Goal: Information Seeking & Learning: Find specific fact

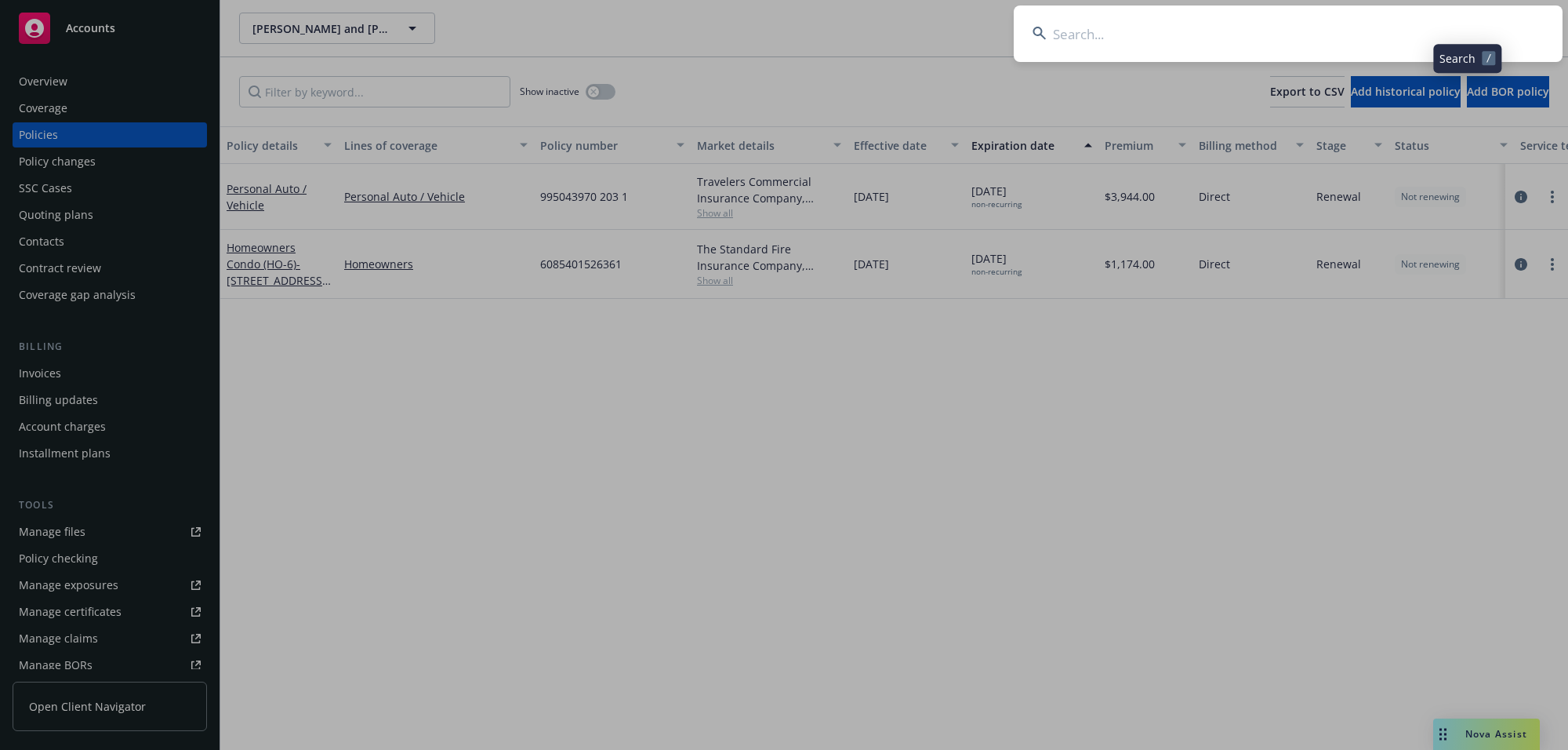
type input "[PERSON_NAME] Family"
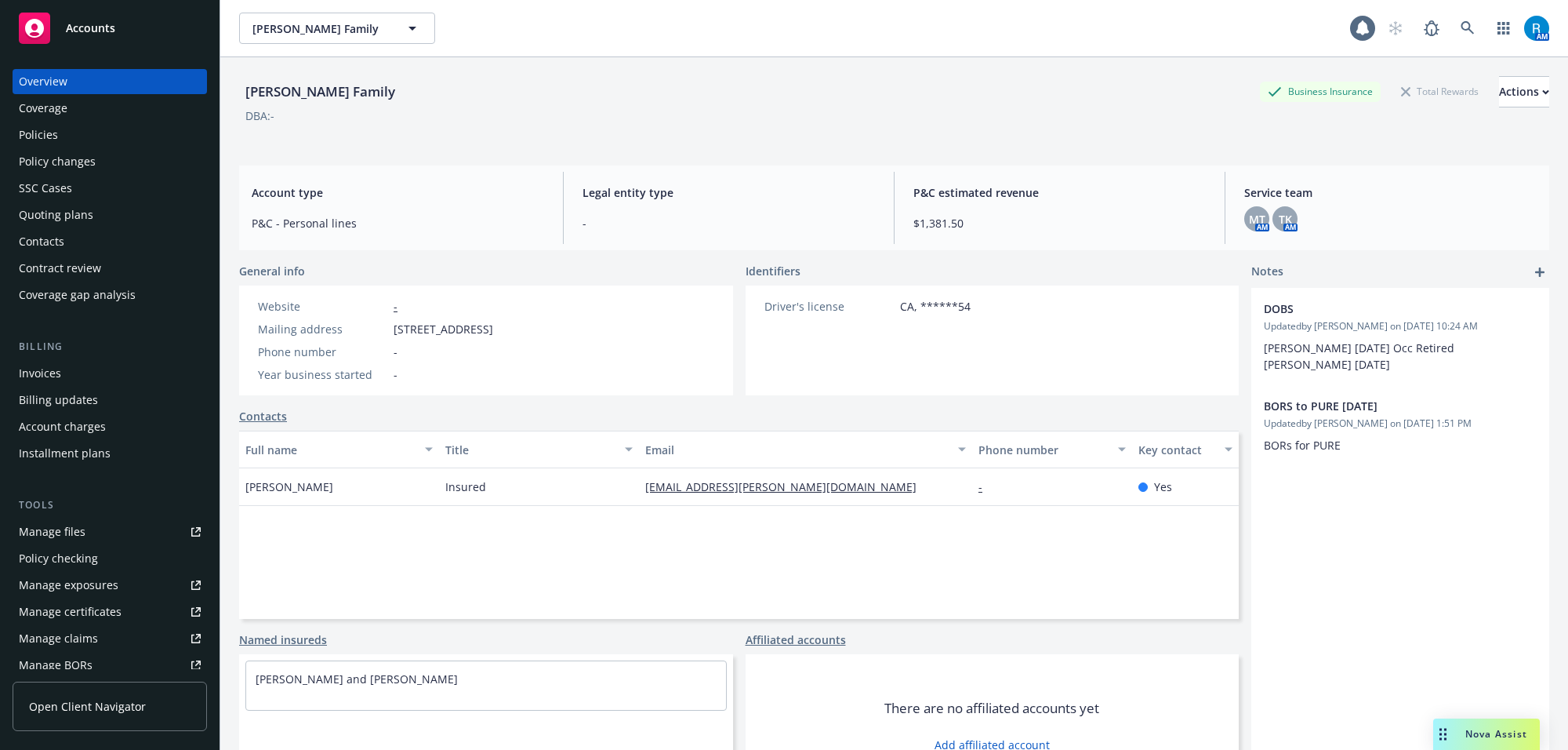
click at [51, 131] on div "Policies" at bounding box center [38, 135] width 40 height 25
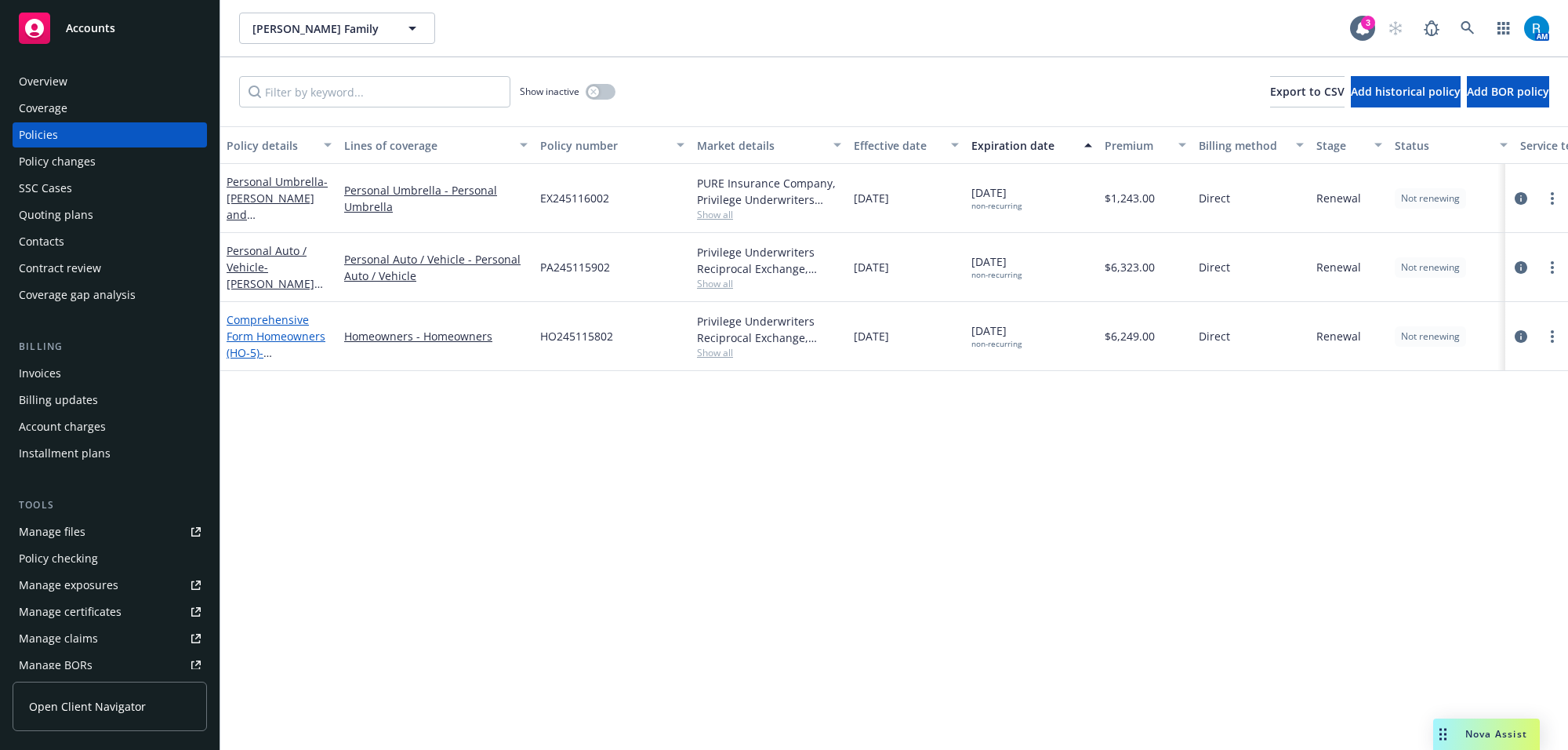
click at [255, 333] on link "Comprehensive Form Homeowners (HO-5) - [STREET_ADDRESS]" at bounding box center [276, 344] width 99 height 64
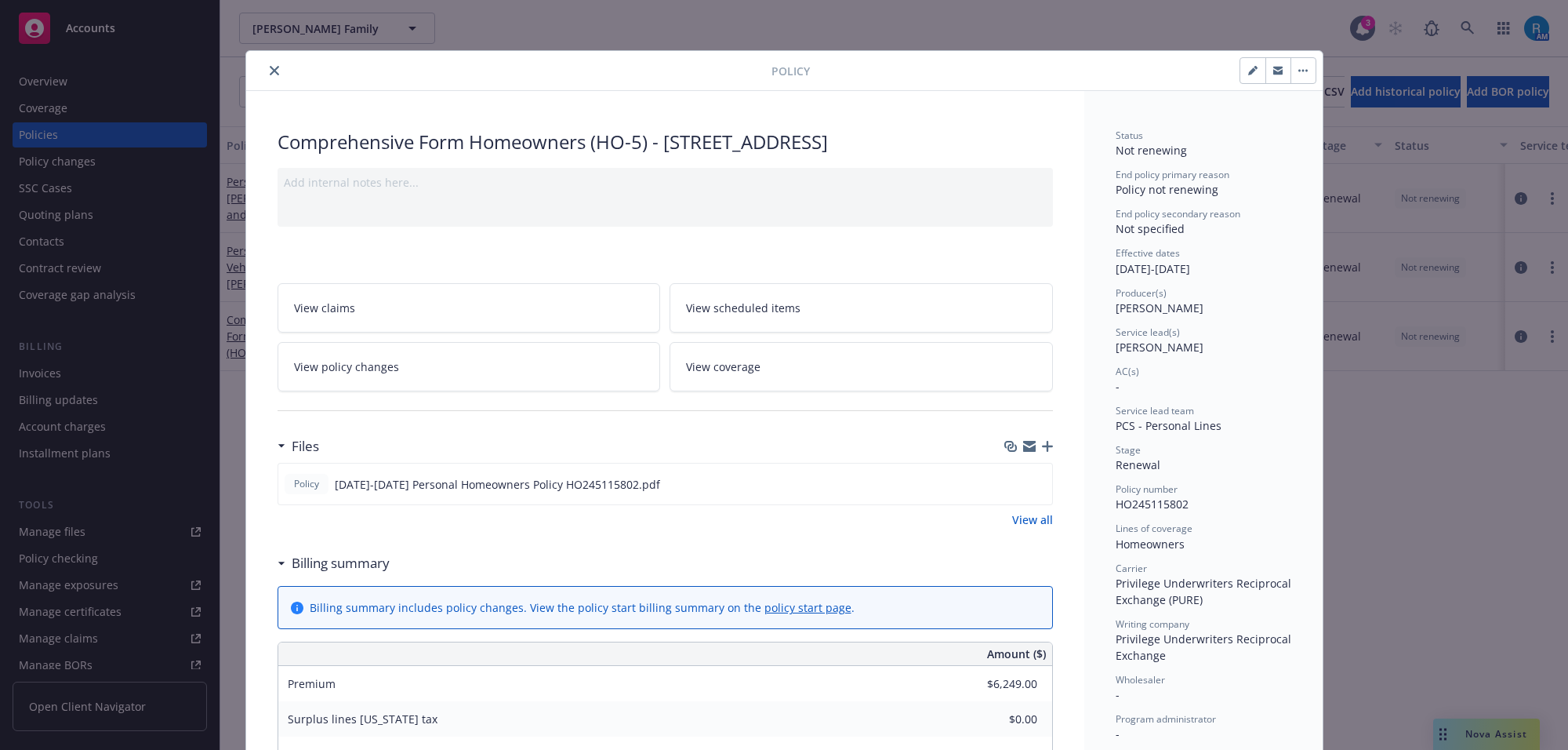
click at [269, 68] on icon "close" at bounding box center [274, 70] width 9 height 9
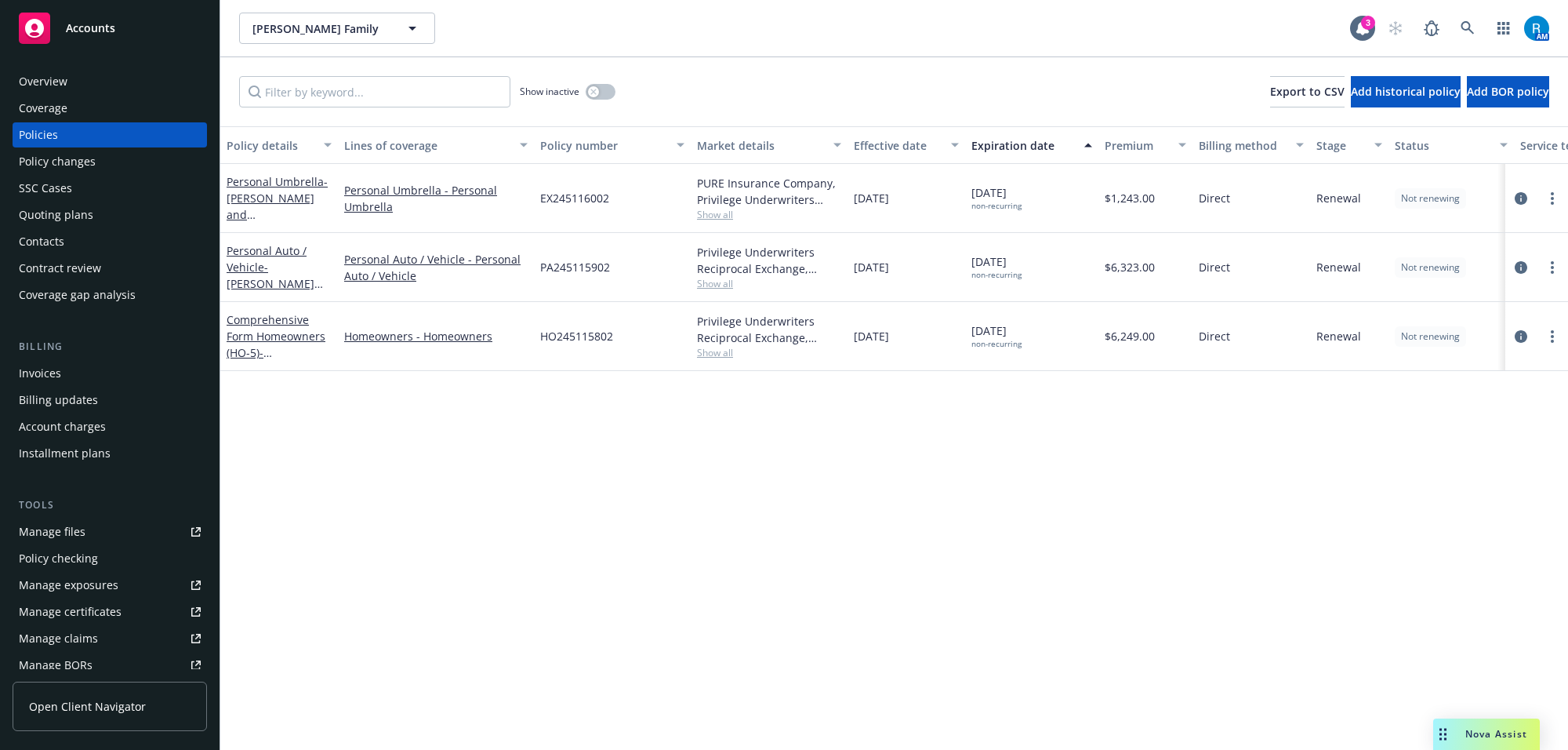
click at [66, 189] on div "SSC Cases" at bounding box center [45, 189] width 53 height 25
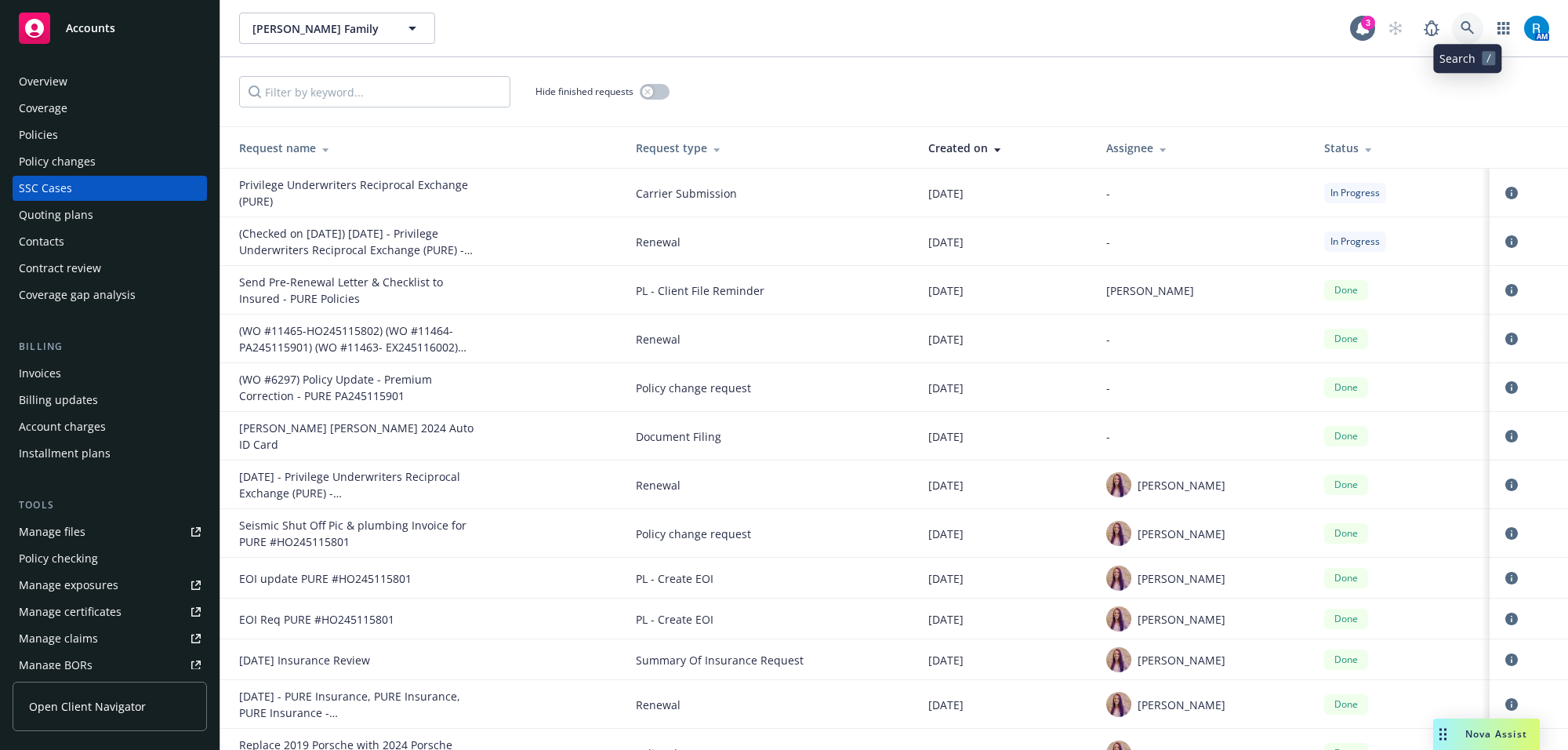
click at [1459, 36] on link at bounding box center [1467, 28] width 31 height 31
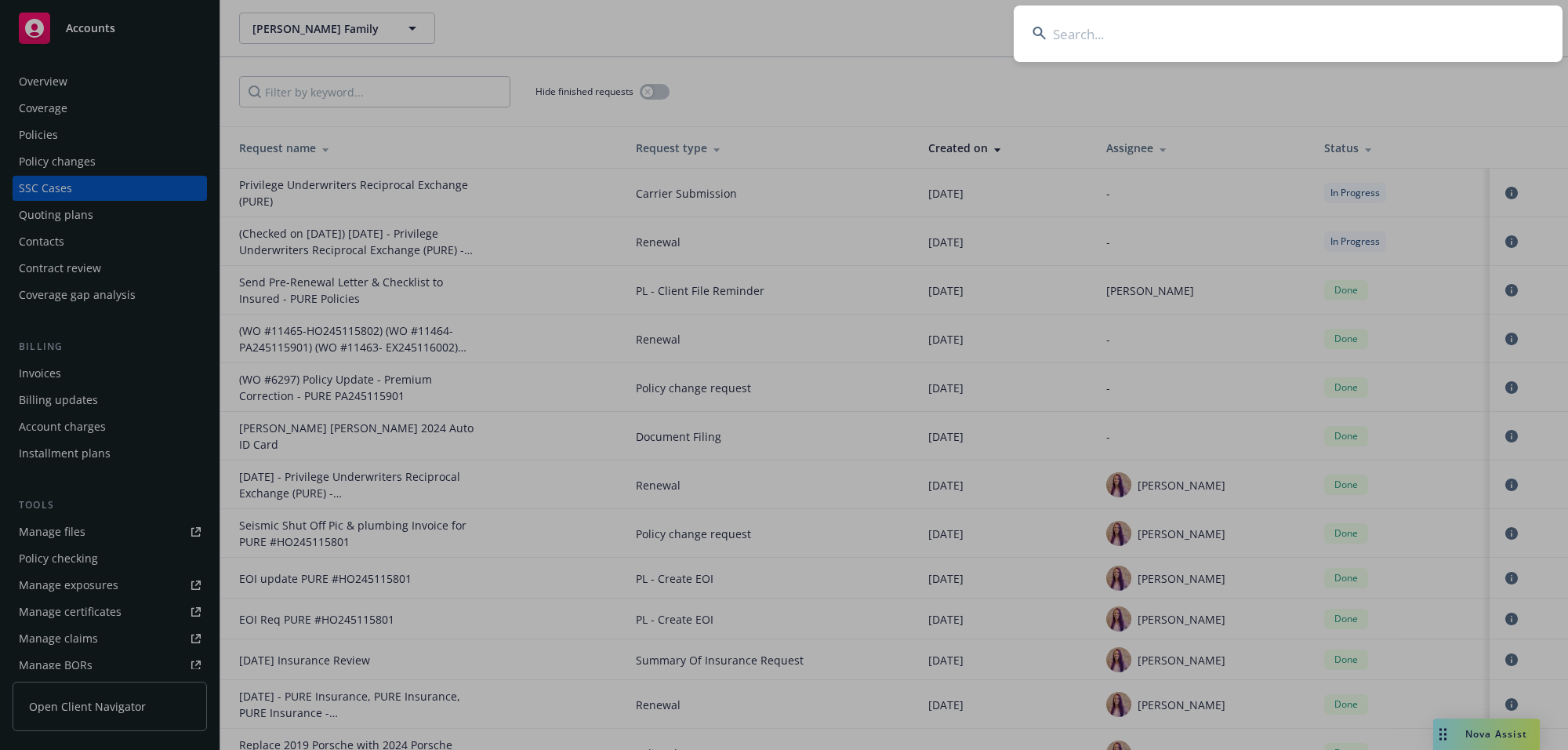
type input "[PERSON_NAME] & [PERSON_NAME]"
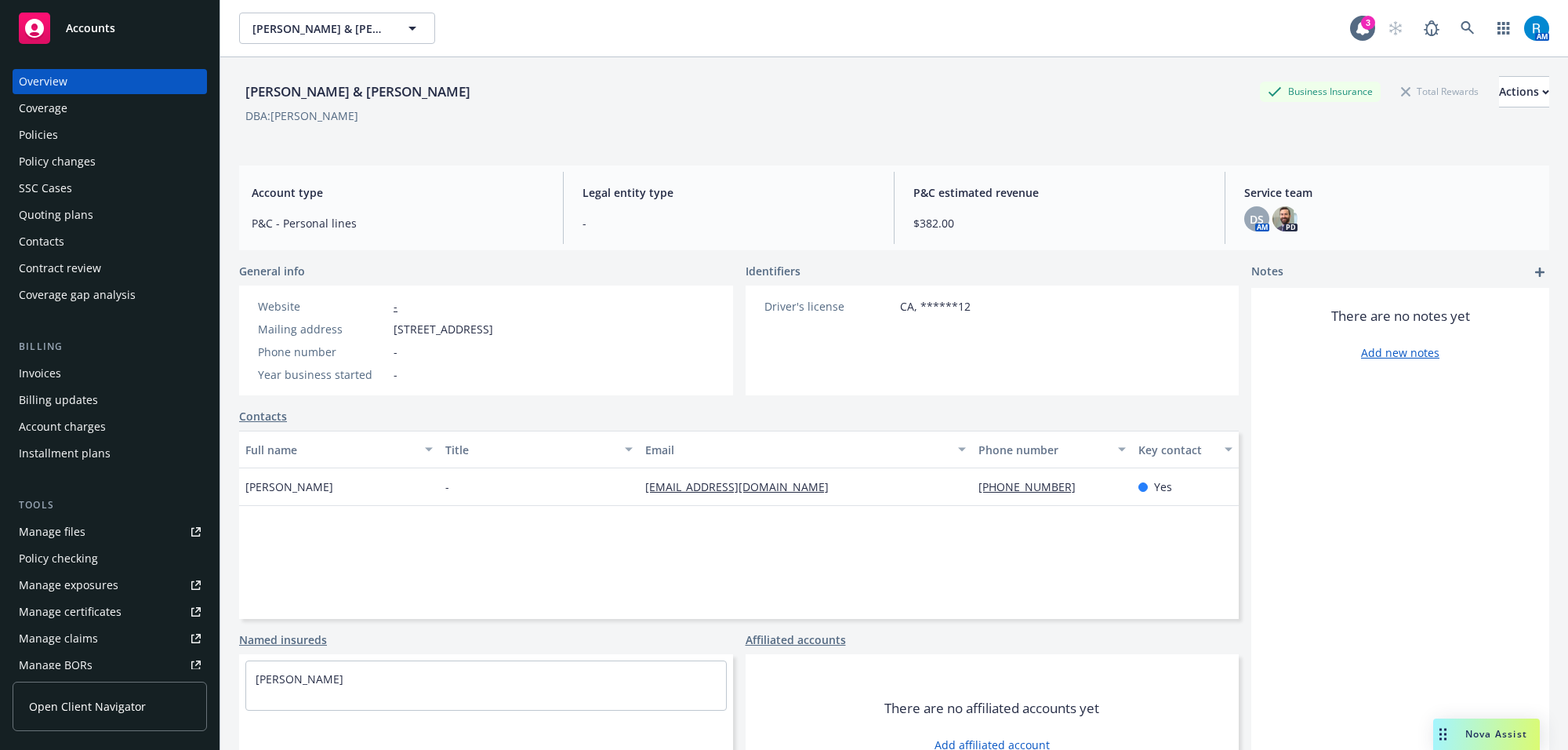
click at [149, 143] on div "Policies" at bounding box center [109, 135] width 182 height 25
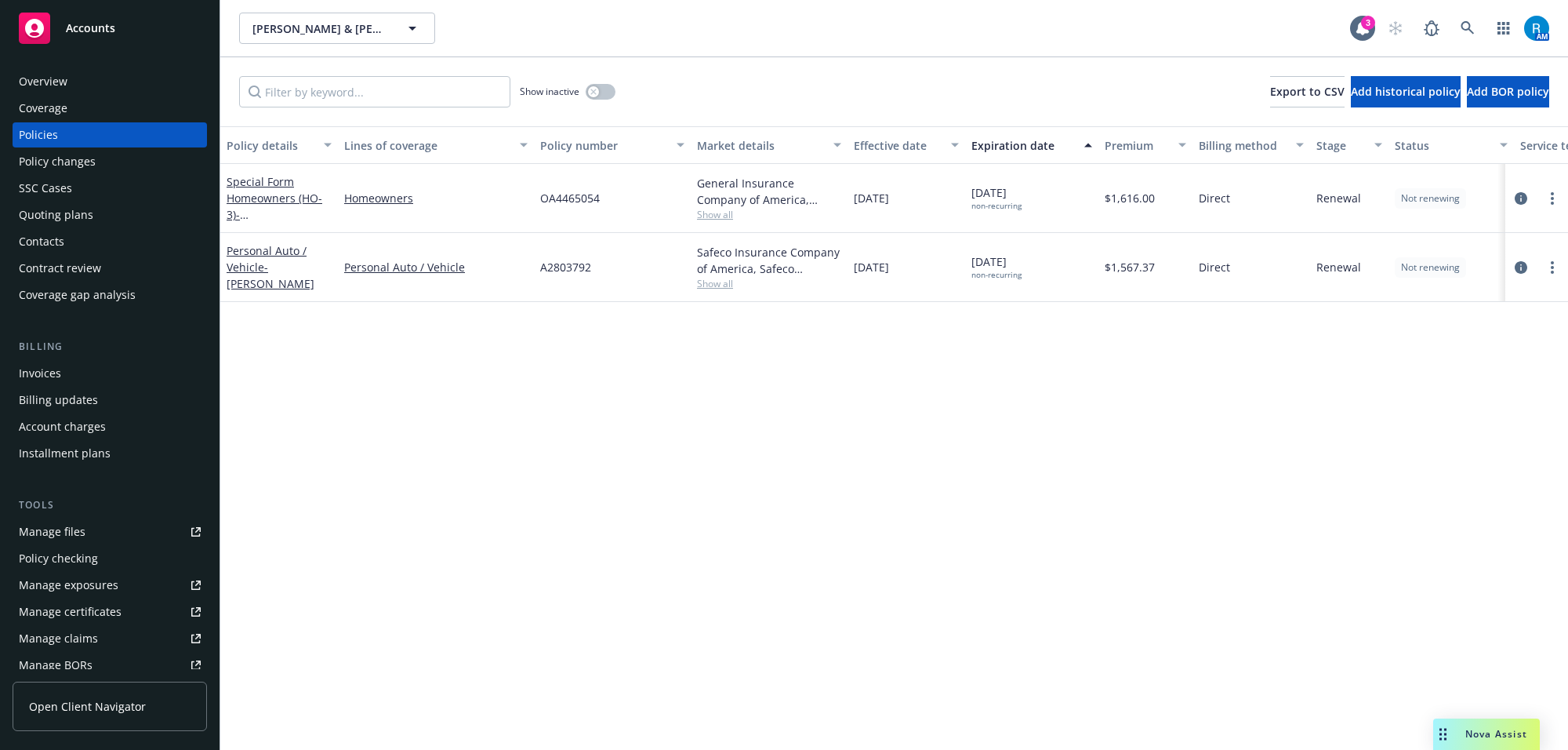
click at [572, 201] on span "OA4465054" at bounding box center [570, 198] width 60 height 17
copy span "OA4465054"
click at [594, 327] on div "Policy details Lines of coverage Policy number Market details Effective date Ex…" at bounding box center [894, 438] width 1347 height 624
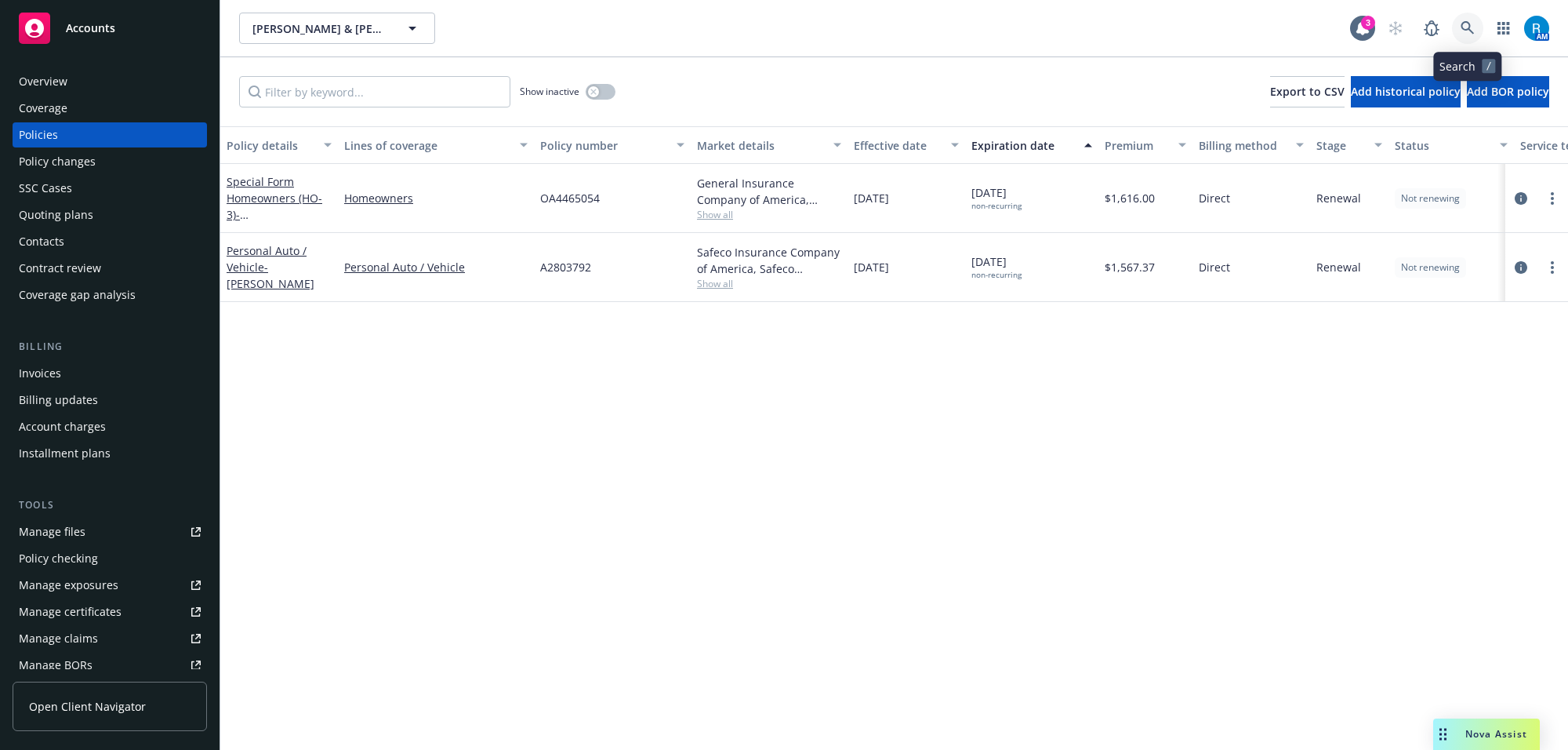
click at [1462, 29] on icon at bounding box center [1467, 28] width 14 height 14
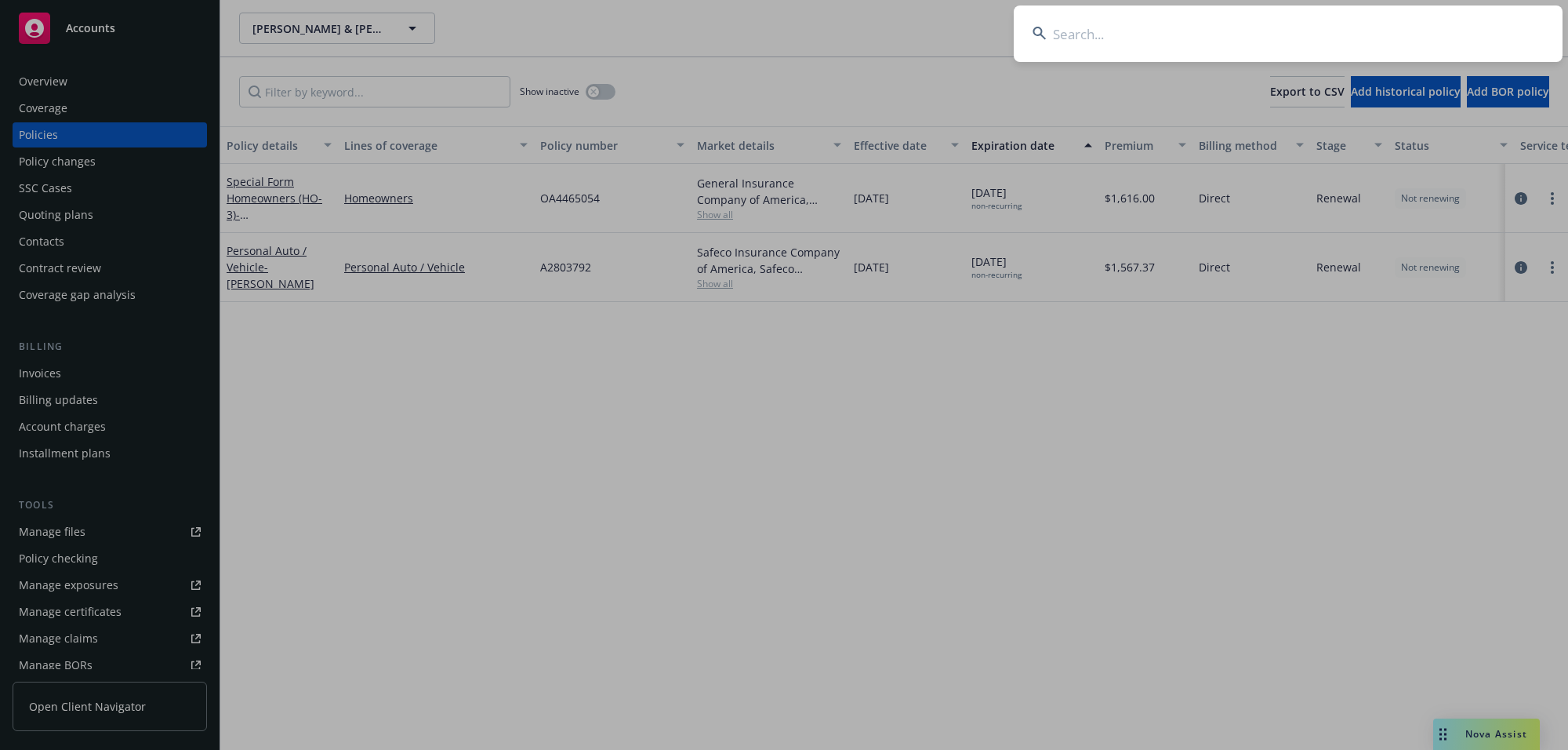
type input "[PERSON_NAME]"
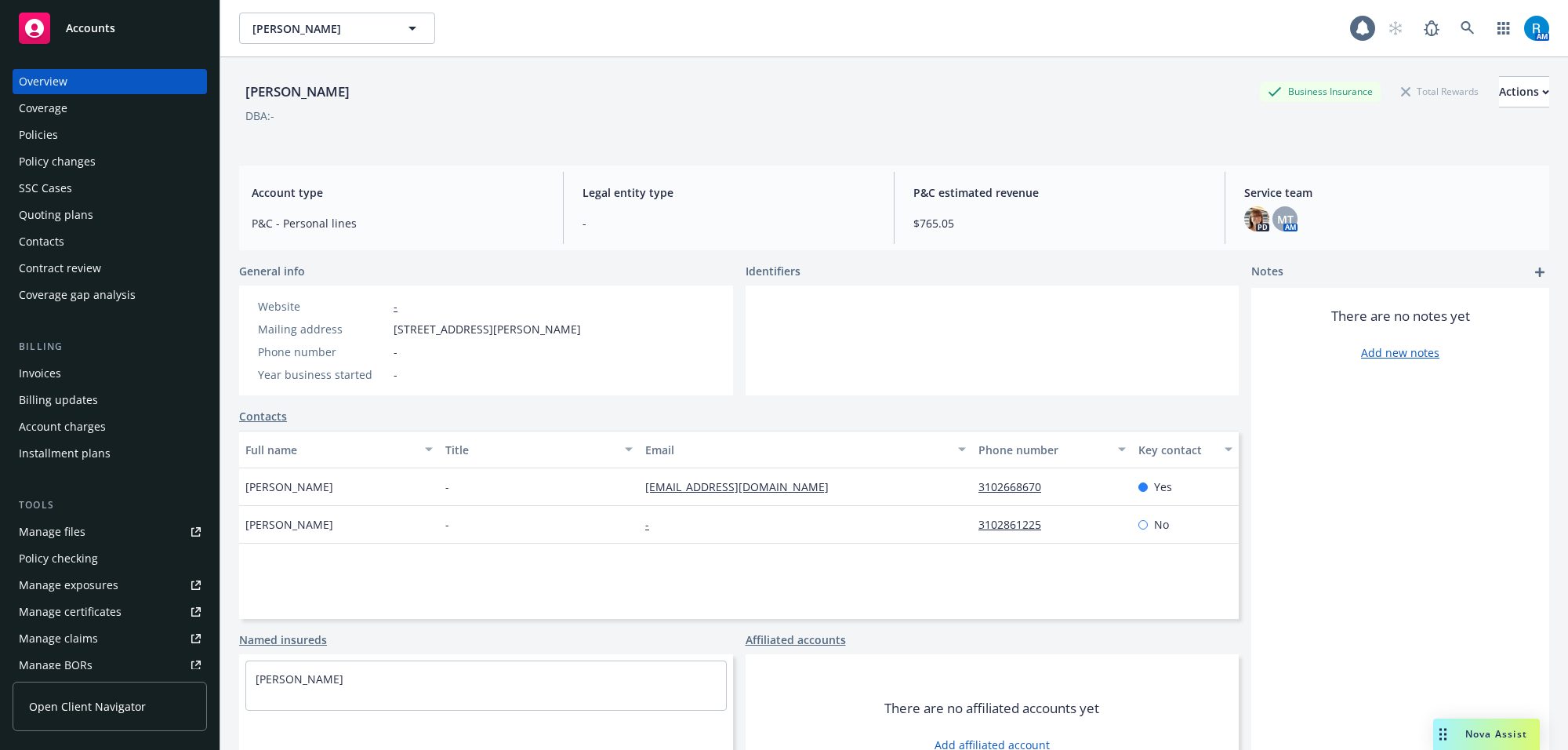
click at [72, 135] on div "Policies" at bounding box center [109, 135] width 182 height 25
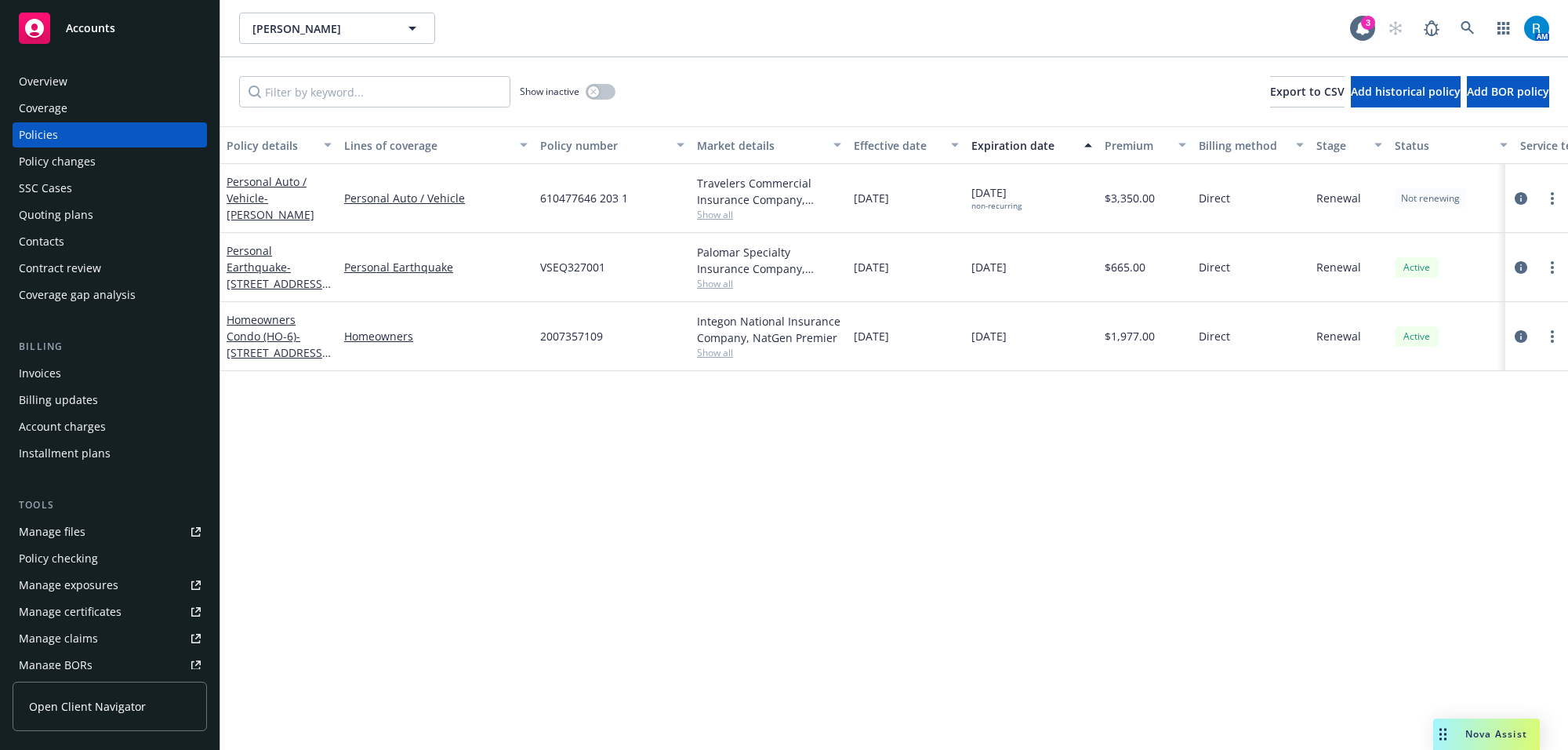
click at [566, 200] on span "610477646 203 1" at bounding box center [584, 198] width 88 height 17
click at [565, 200] on span "610477646 203 1" at bounding box center [584, 198] width 88 height 17
copy span "610477646 203 1"
click at [1474, 16] on link at bounding box center [1467, 28] width 31 height 31
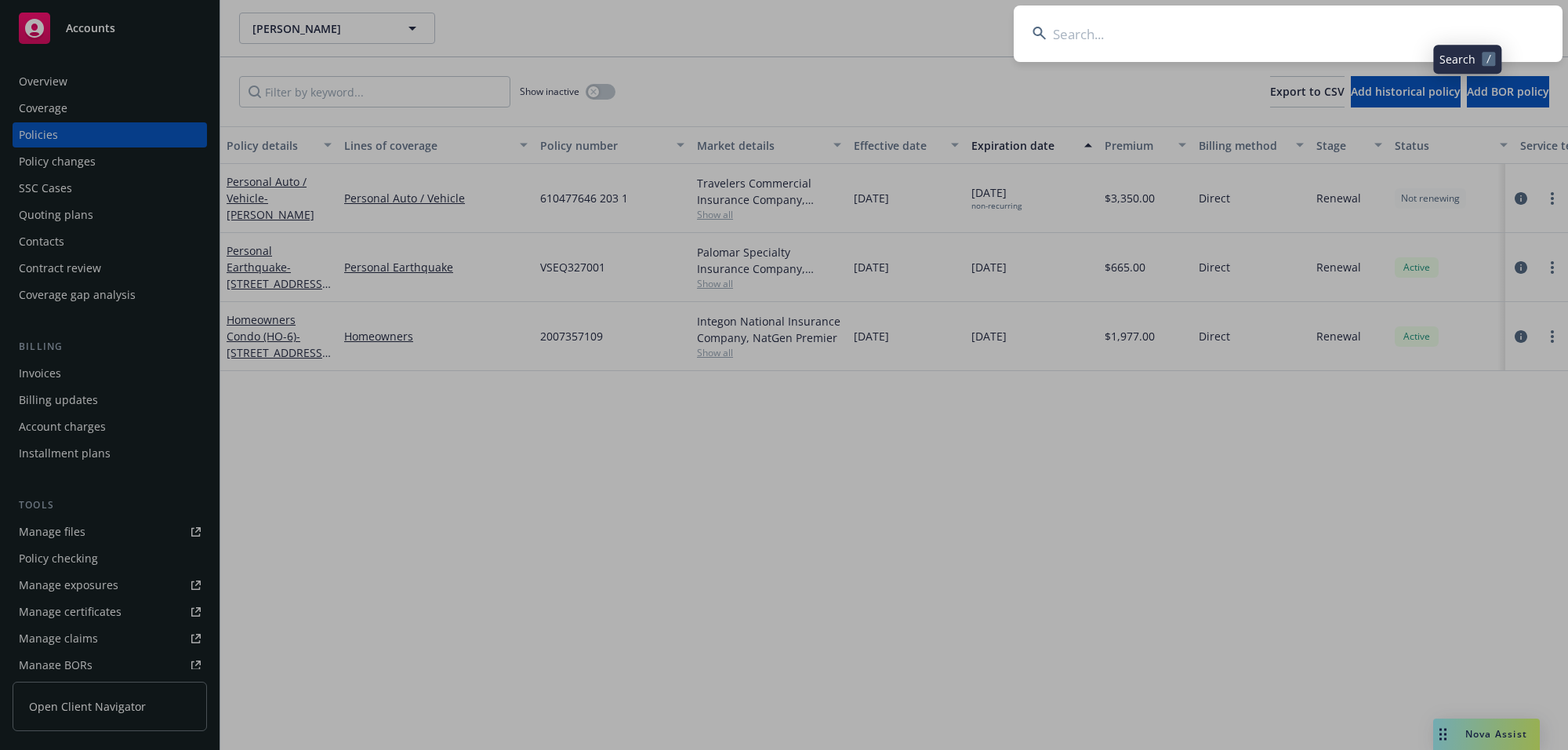
type input "[PERSON_NAME]"
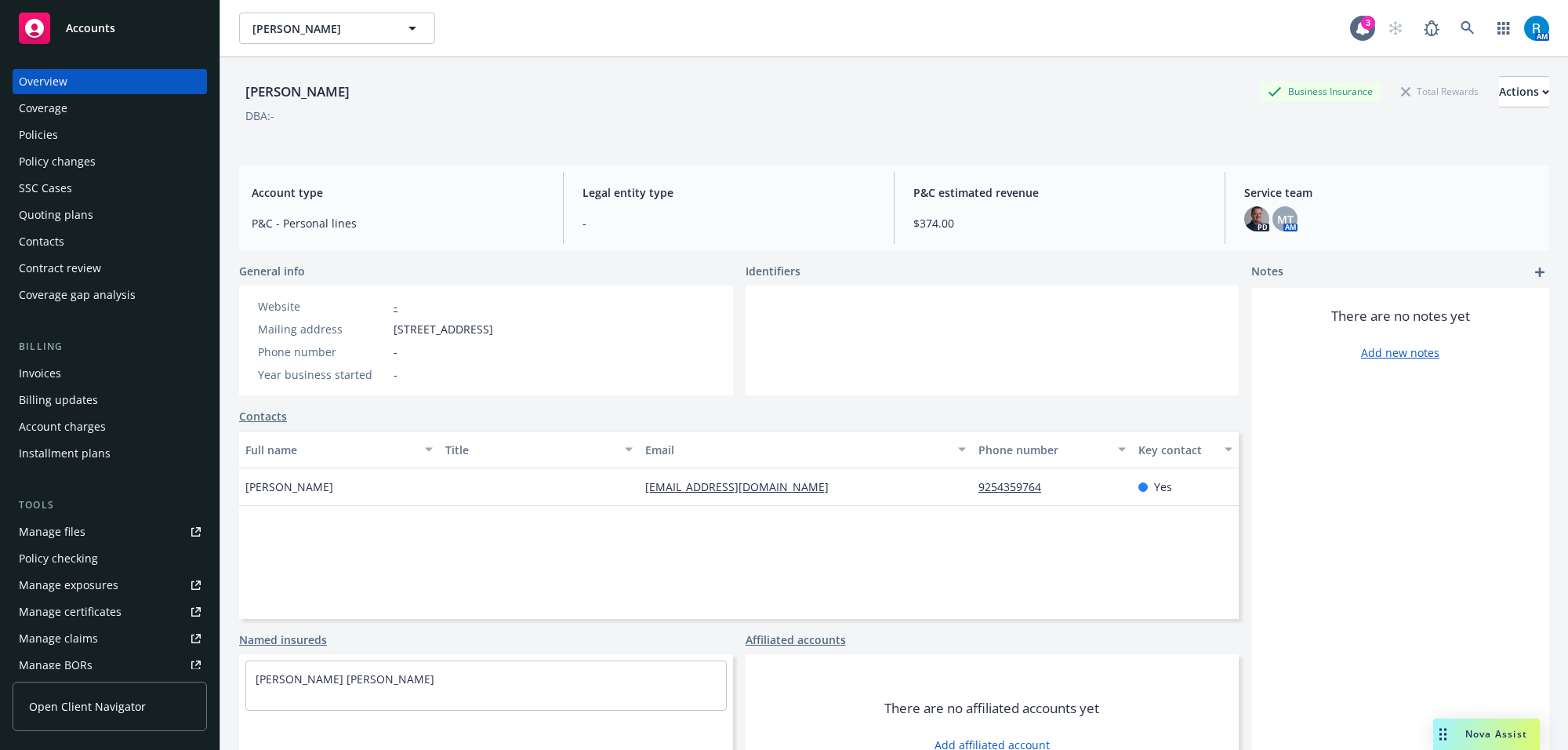
click at [75, 114] on div "Coverage" at bounding box center [109, 109] width 182 height 25
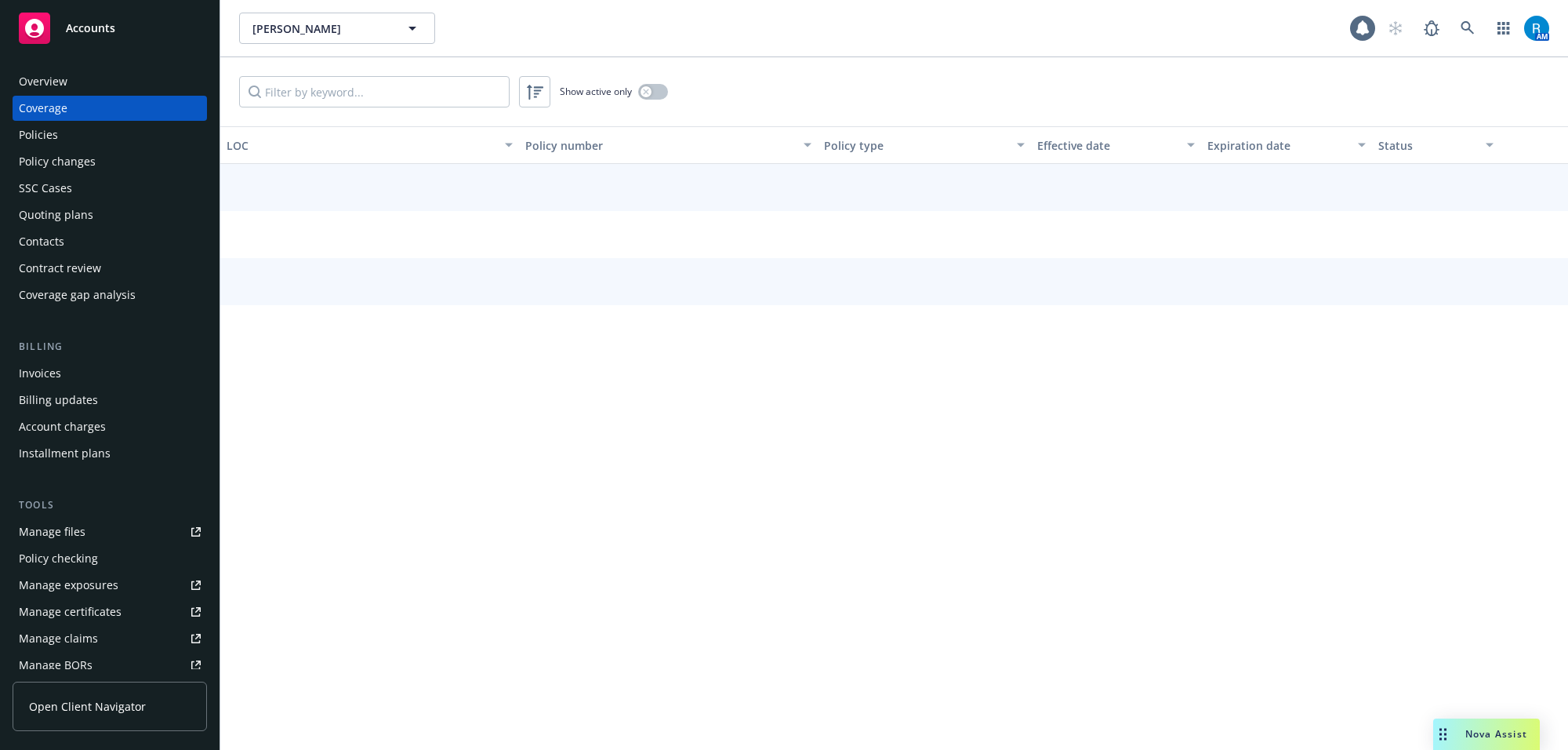
click at [48, 143] on div "Policies" at bounding box center [38, 135] width 40 height 25
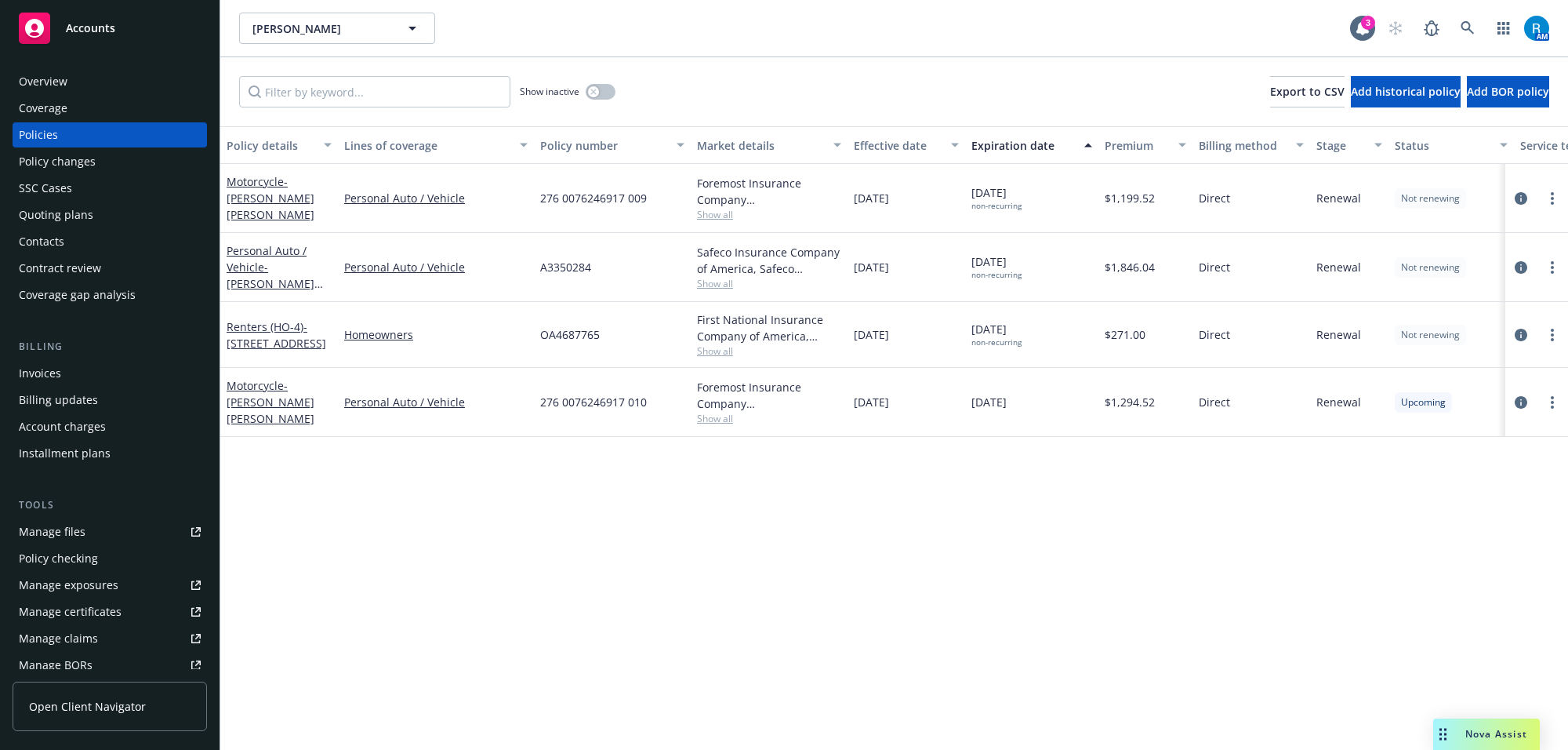
click at [581, 192] on span "276 0076246917 009" at bounding box center [593, 198] width 107 height 17
copy span "276 0076246917 009"
click at [87, 74] on div "Overview" at bounding box center [109, 82] width 182 height 25
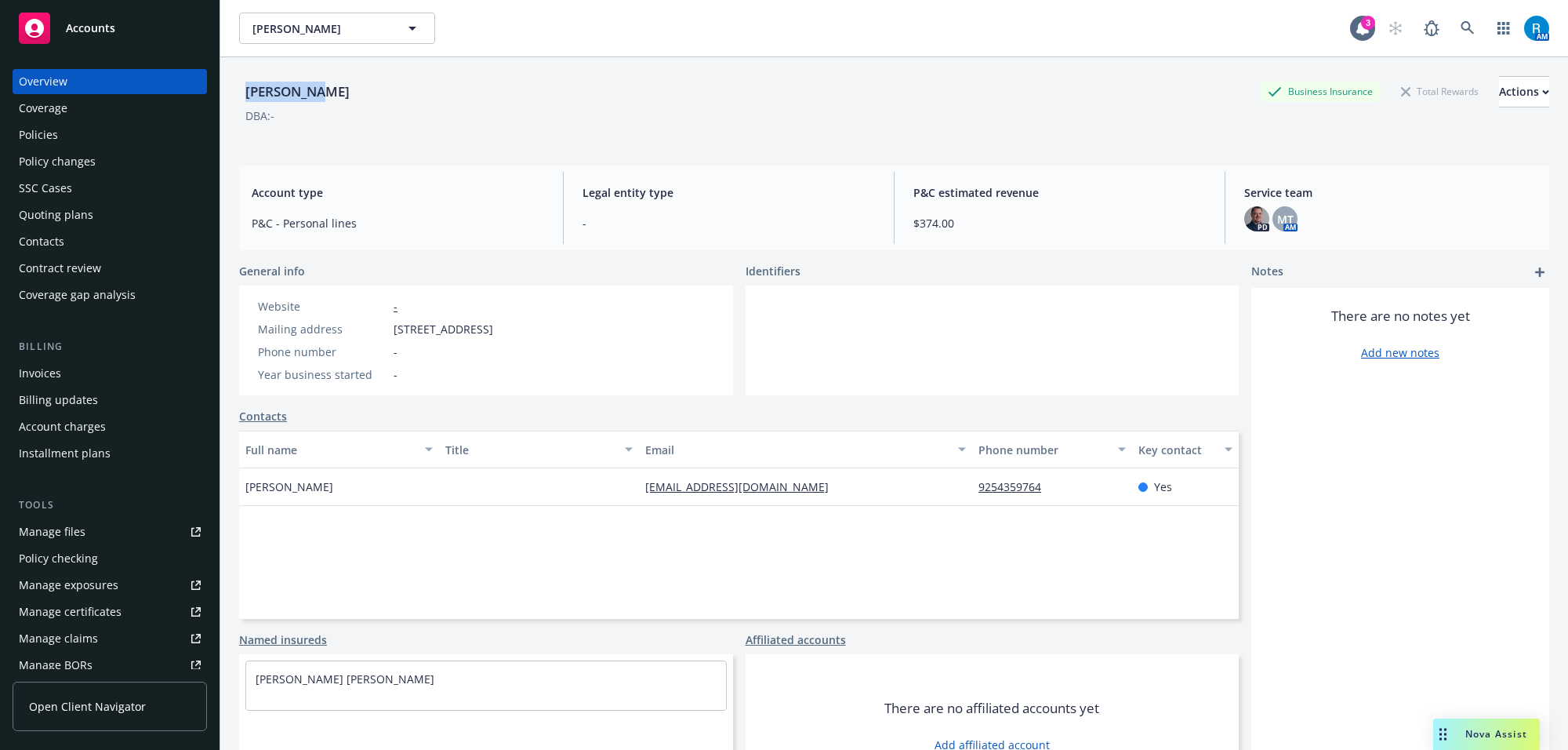
drag, startPoint x: 227, startPoint y: 95, endPoint x: 433, endPoint y: 88, distance: 206.1
click at [433, 90] on div "[PERSON_NAME] Business Insurance Total Rewards Actions DBA: - Account type P&C …" at bounding box center [894, 432] width 1347 height 750
copy div "[PERSON_NAME]"
click at [69, 138] on div "Policies" at bounding box center [109, 135] width 182 height 25
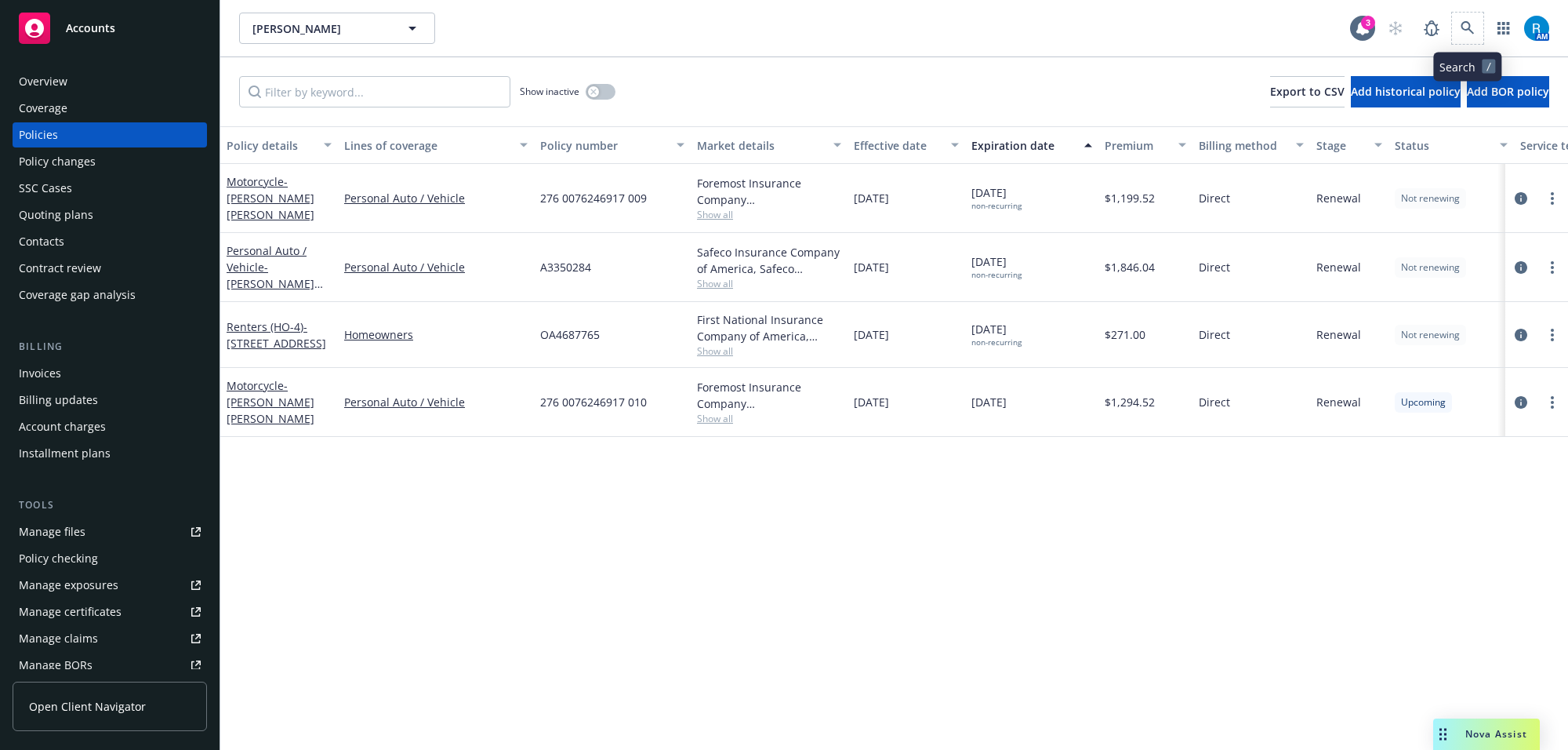
click at [1452, 26] on span at bounding box center [1467, 28] width 31 height 31
click at [1467, 29] on icon at bounding box center [1467, 28] width 14 height 14
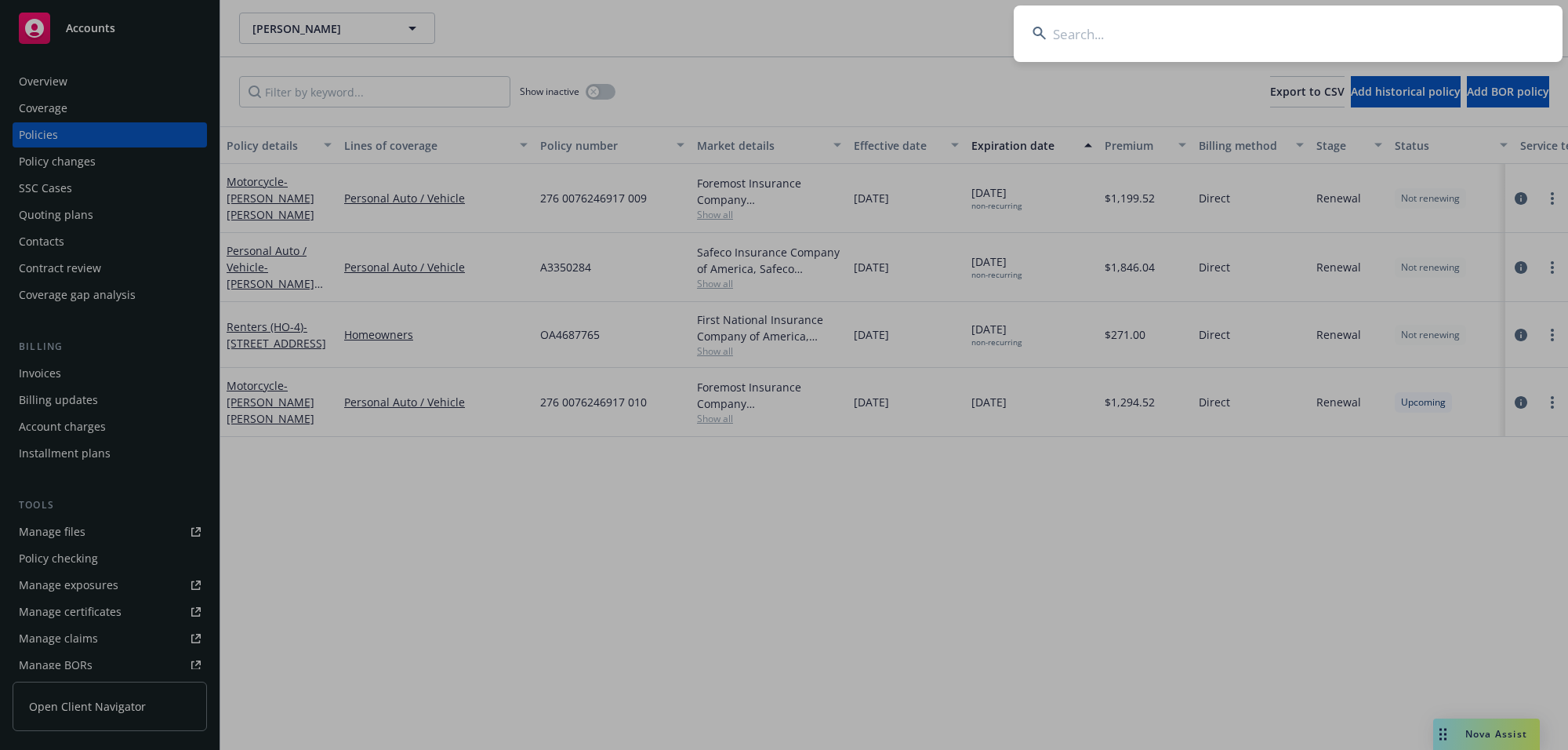
type input "[PERSON_NAME] & [PERSON_NAME]"
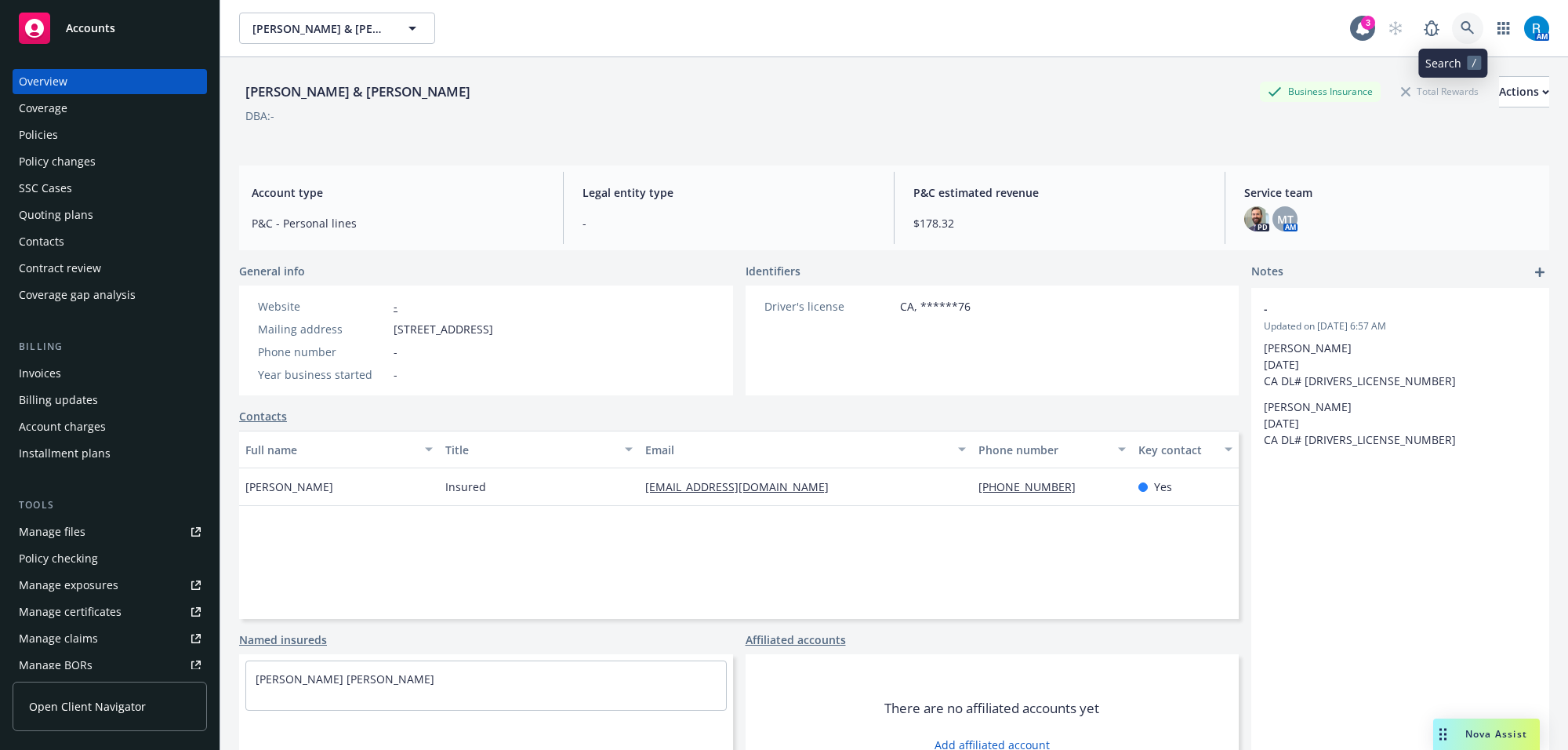
click at [1452, 37] on link at bounding box center [1467, 28] width 31 height 31
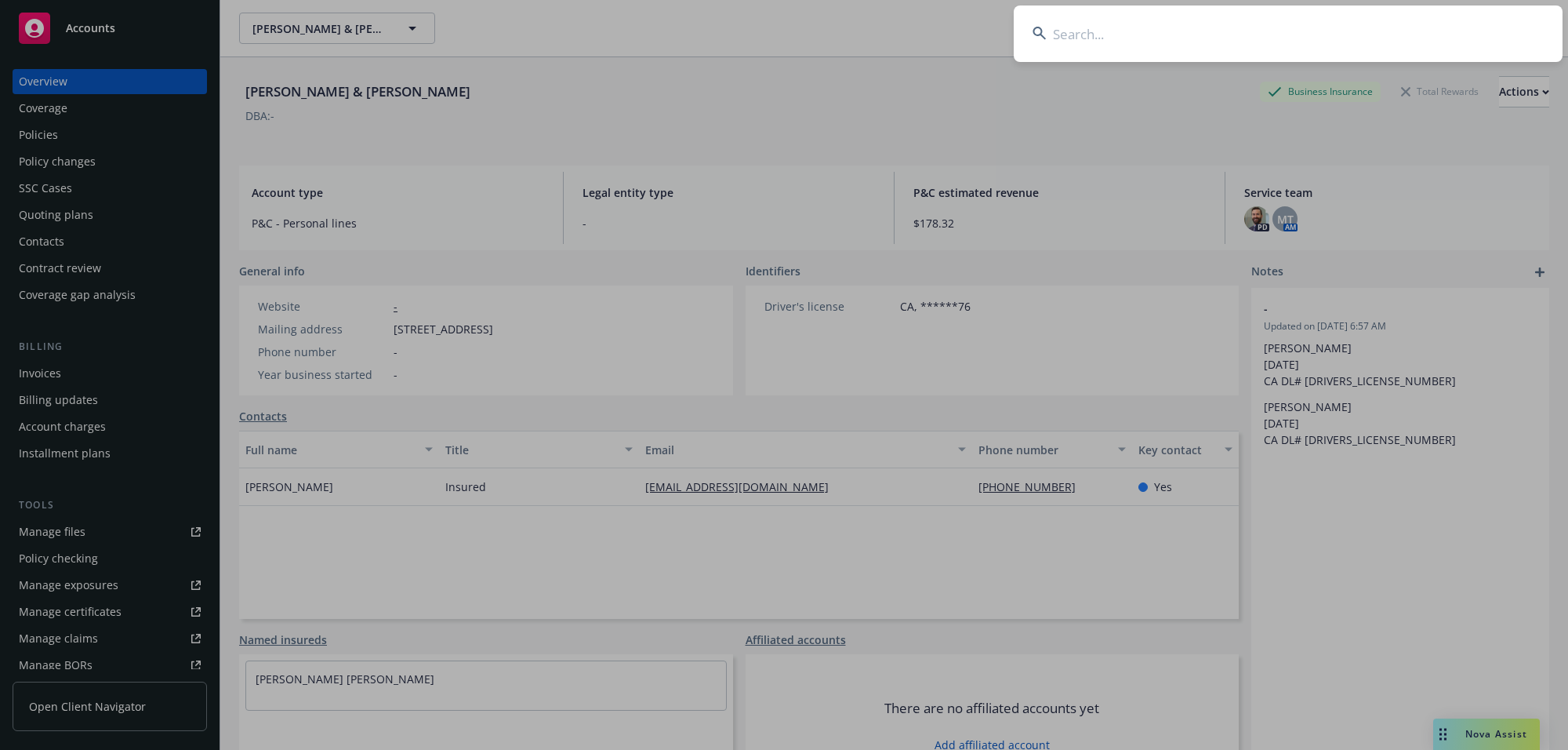
type input "[PERSON_NAME]"
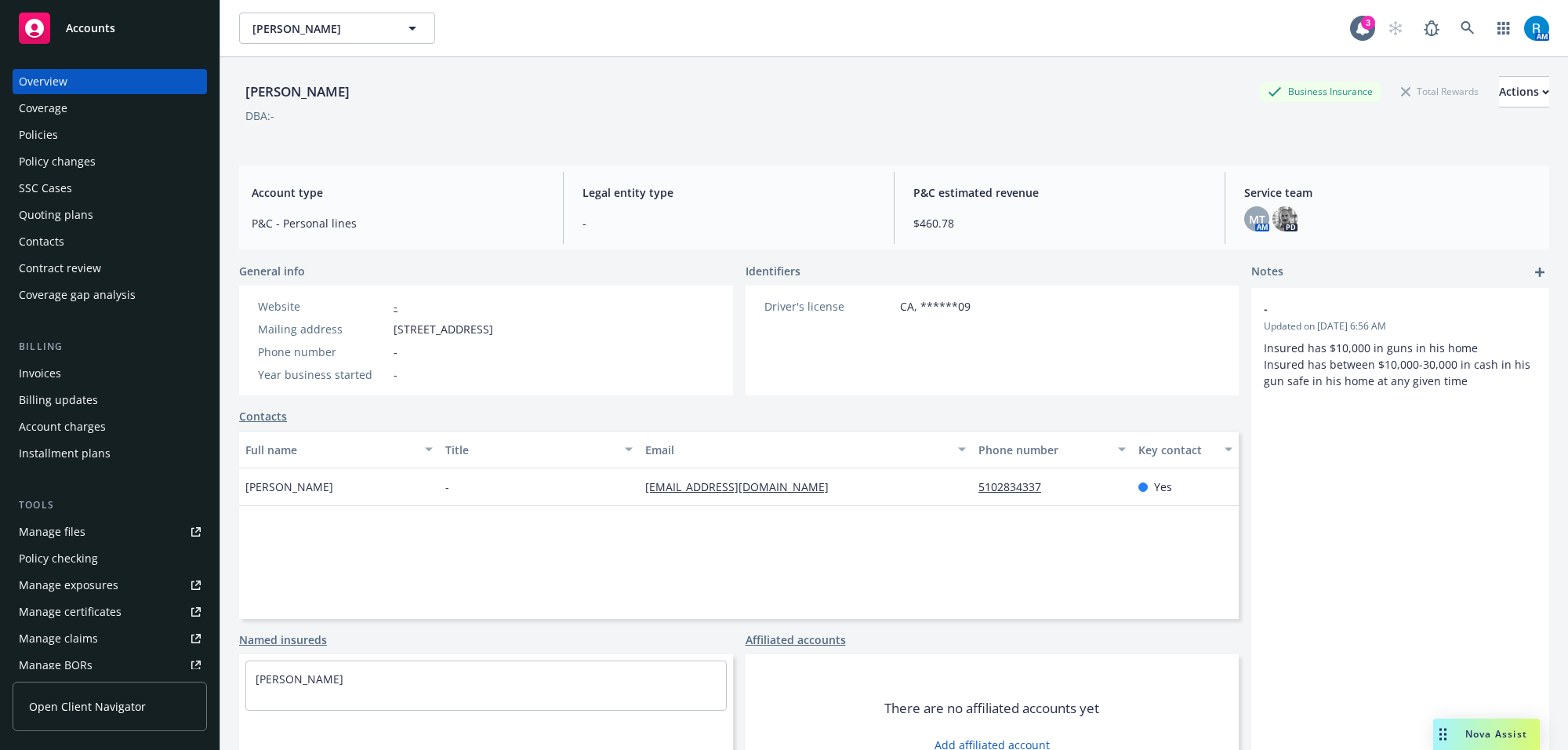
click at [63, 137] on div "Policies" at bounding box center [109, 135] width 182 height 25
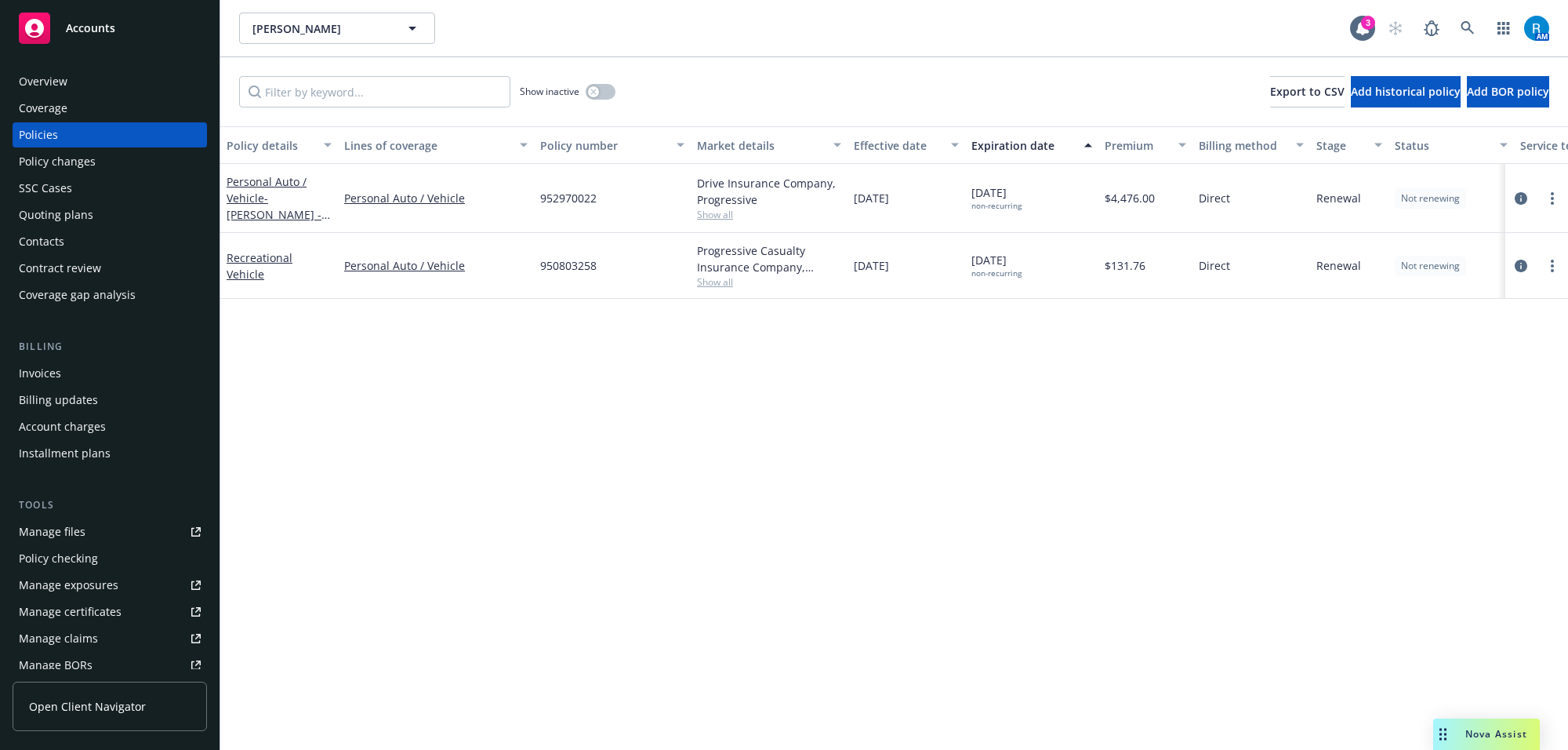
click at [561, 200] on span "952970022" at bounding box center [568, 198] width 56 height 17
copy span "952970022"
click at [1470, 21] on icon at bounding box center [1467, 28] width 14 height 14
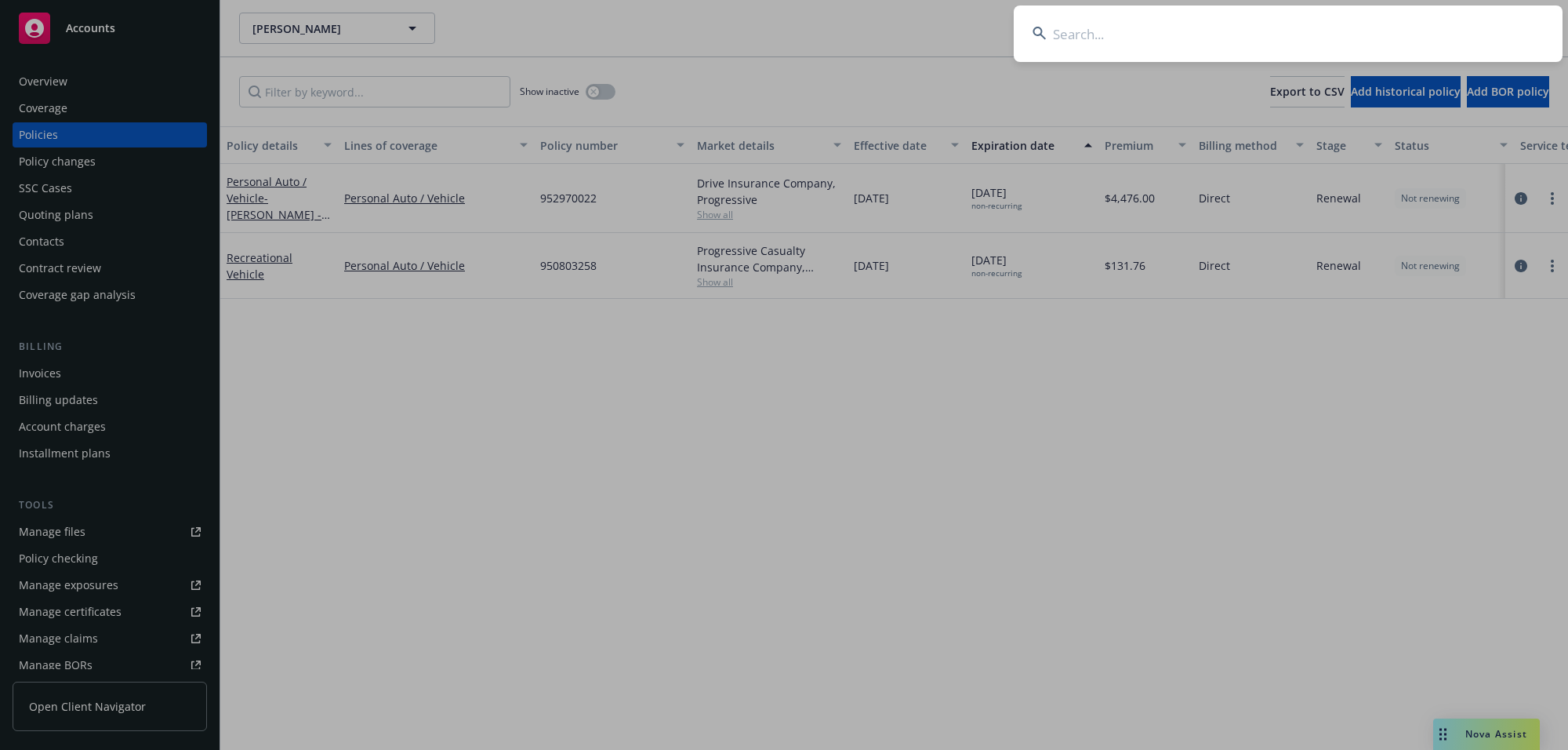
type input "[PERSON_NAME] Ginatulina - [PERSON_NAME]"
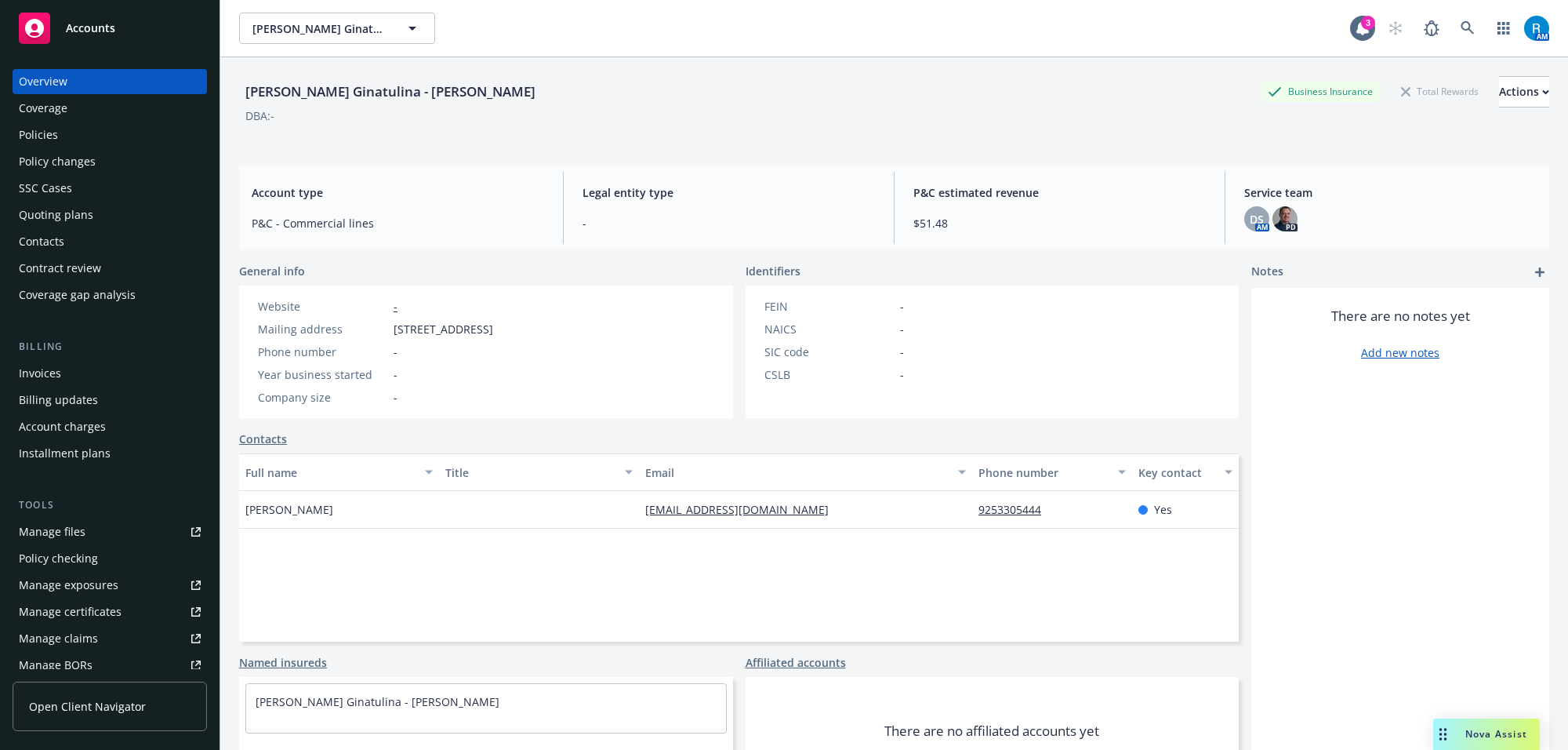
click at [107, 127] on div "Policies" at bounding box center [109, 135] width 182 height 25
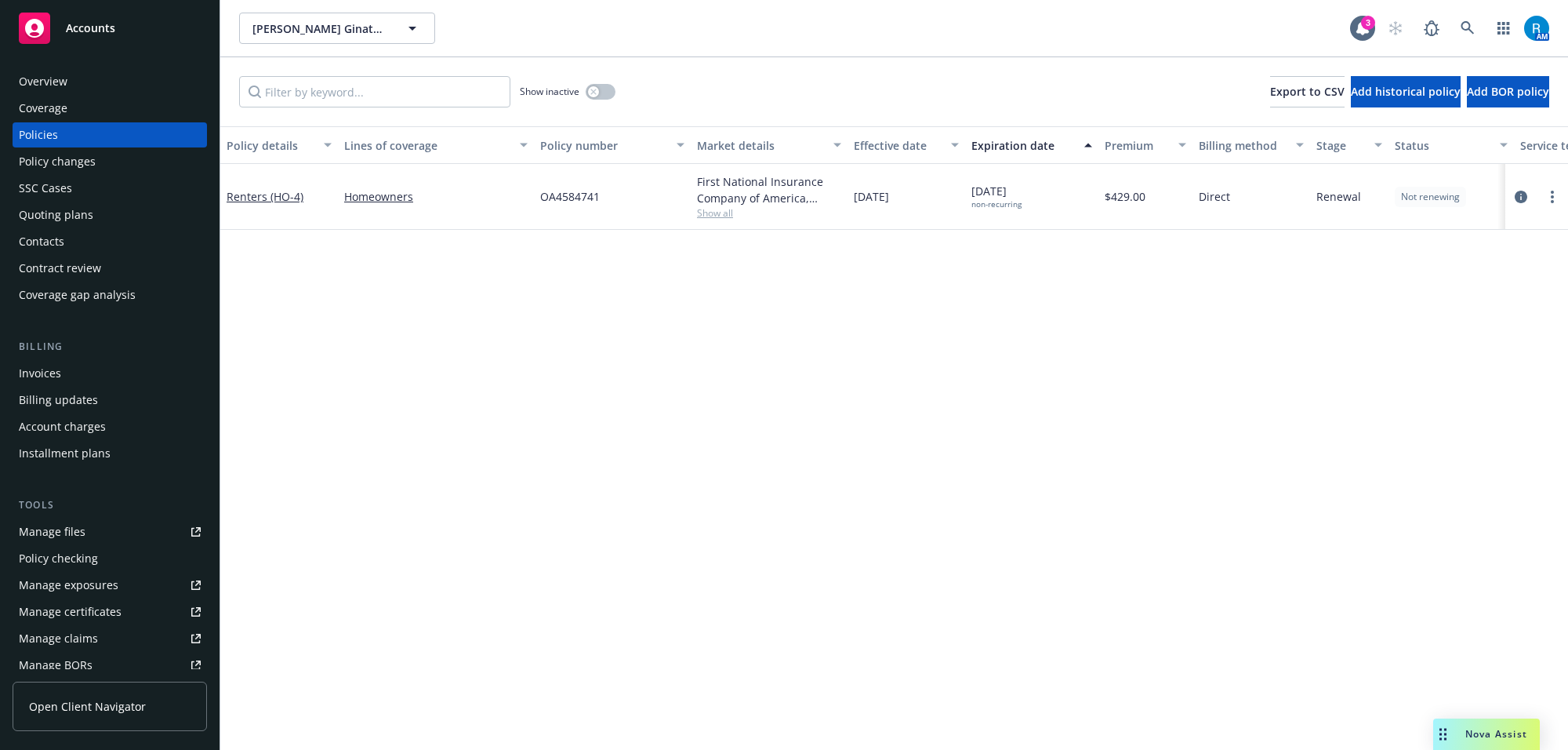
click at [561, 194] on span "OA4584741" at bounding box center [570, 197] width 60 height 17
copy span "OA4584741"
click at [566, 196] on span "OA4584741" at bounding box center [570, 197] width 60 height 17
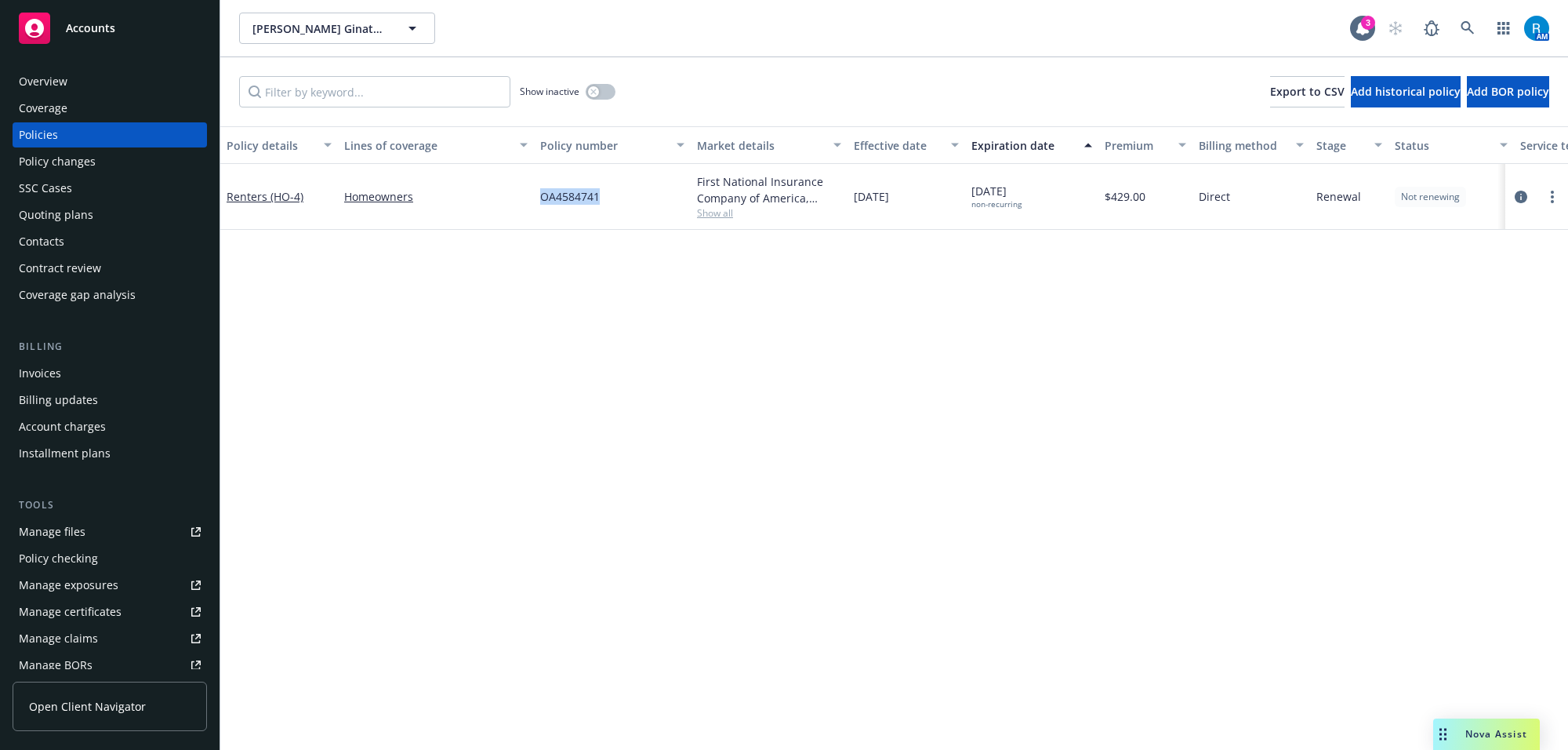
copy span "OA4584741"
